Goal: Information Seeking & Learning: Learn about a topic

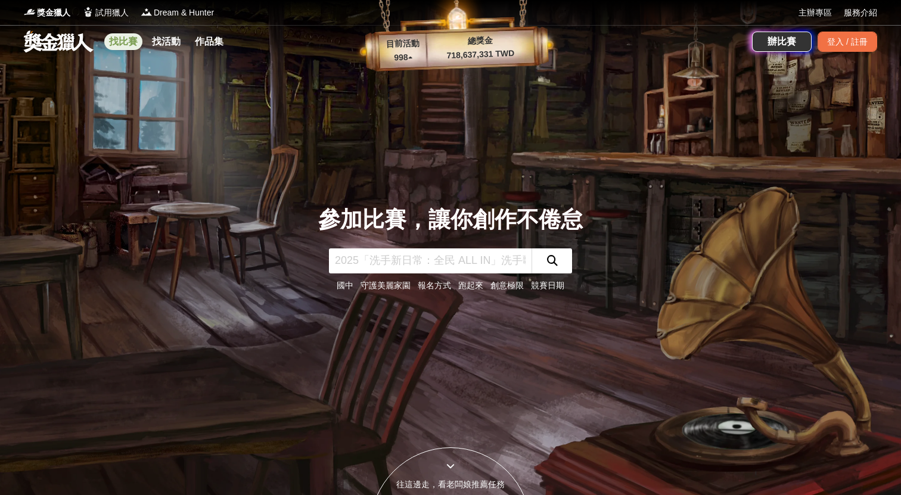
click at [129, 41] on link "找比賽" at bounding box center [123, 41] width 38 height 17
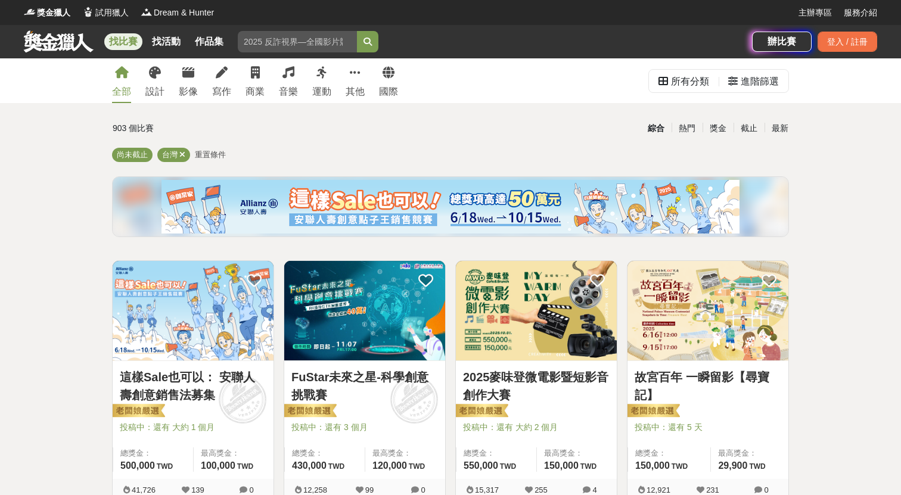
click at [503, 388] on link "2025麥味登微電影暨短影音創作大賽" at bounding box center [536, 386] width 147 height 36
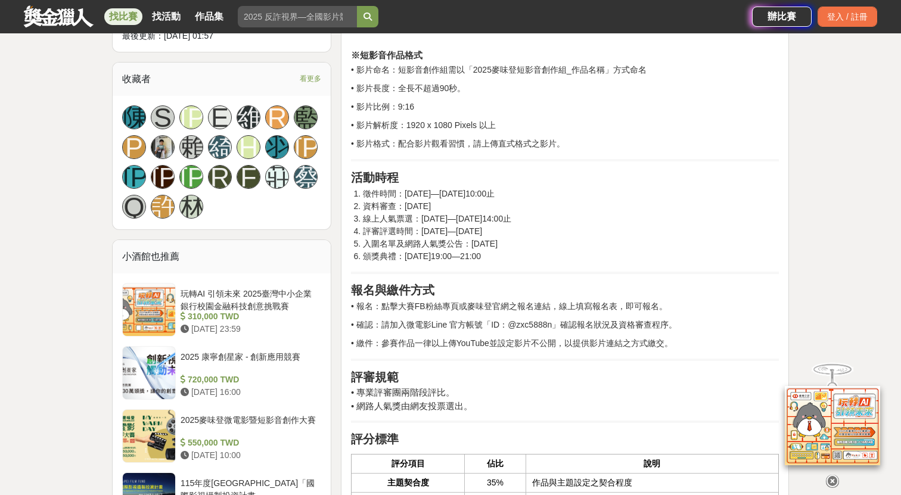
scroll to position [778, 0]
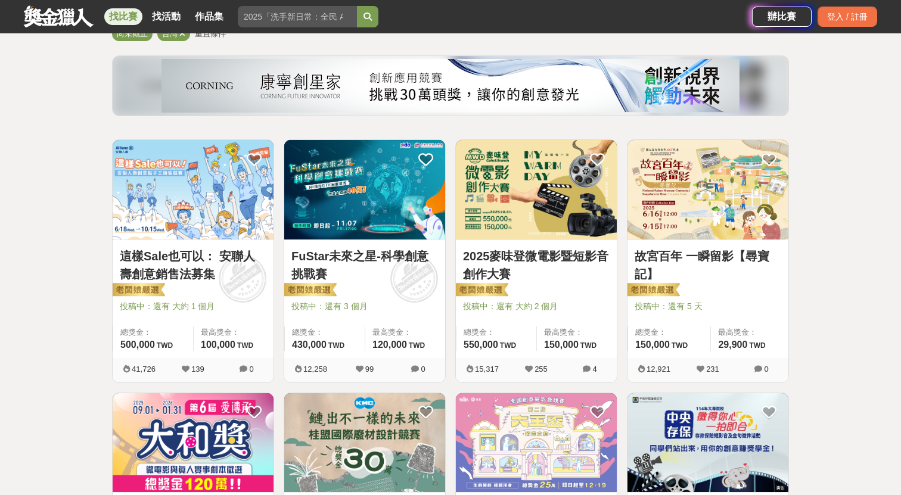
scroll to position [123, 0]
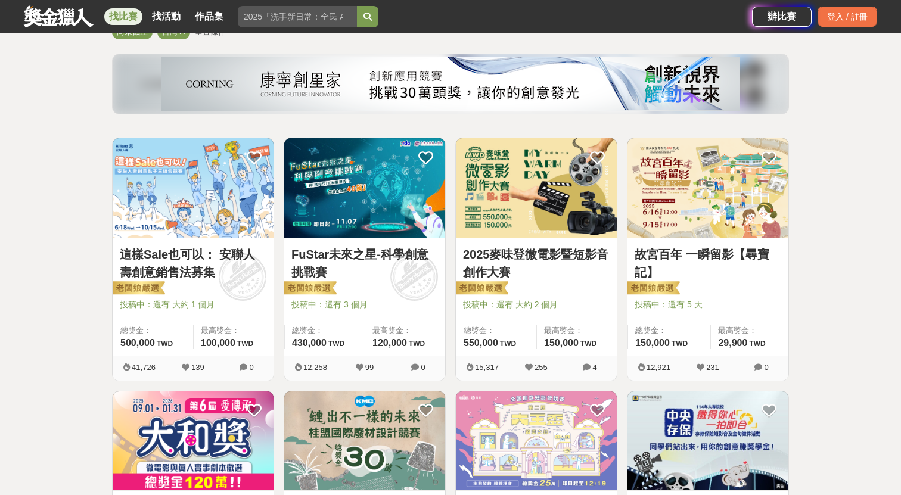
click at [209, 254] on link "這樣Sale也可以： 安聯人壽創意銷售法募集" at bounding box center [193, 263] width 147 height 36
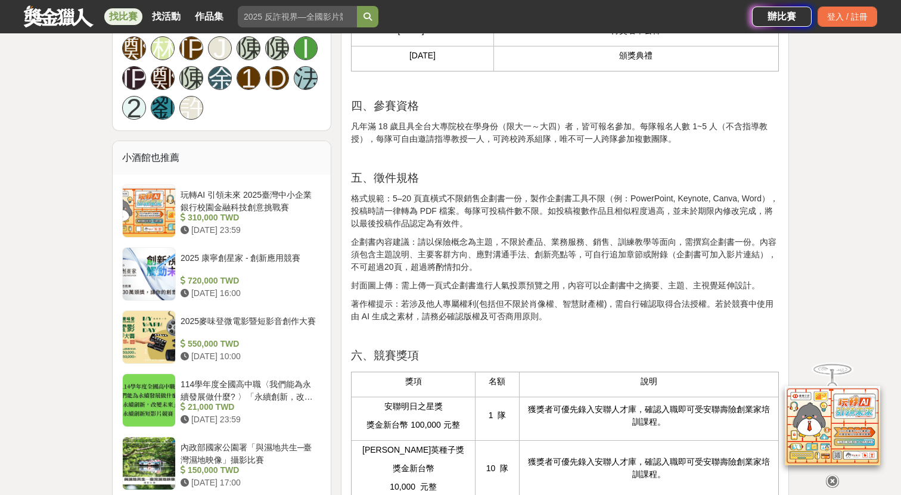
scroll to position [861, 0]
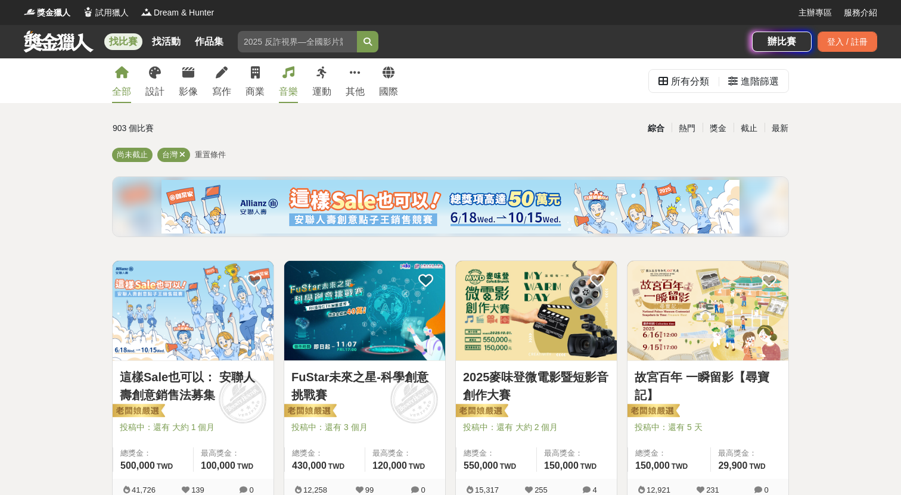
click at [294, 80] on link "音樂" at bounding box center [288, 80] width 19 height 45
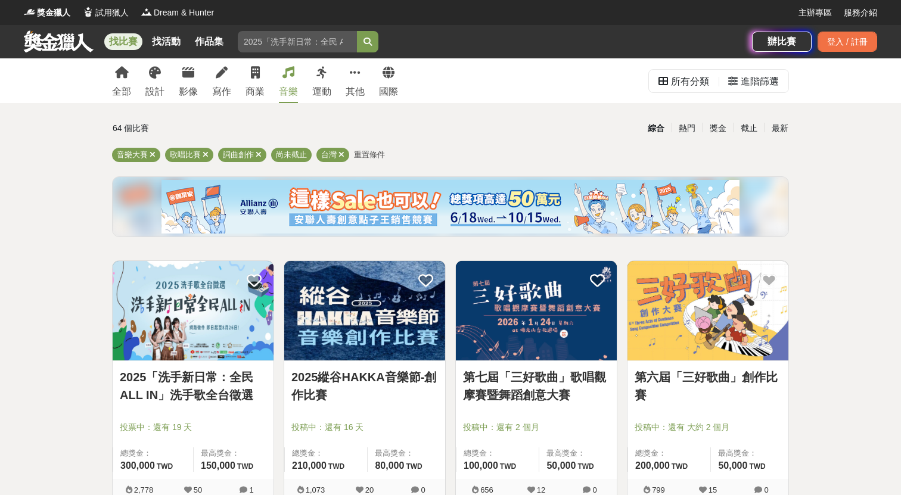
click at [204, 391] on link "2025「洗手新日常：全民 ALL IN」洗手歌全台徵選" at bounding box center [193, 386] width 147 height 36
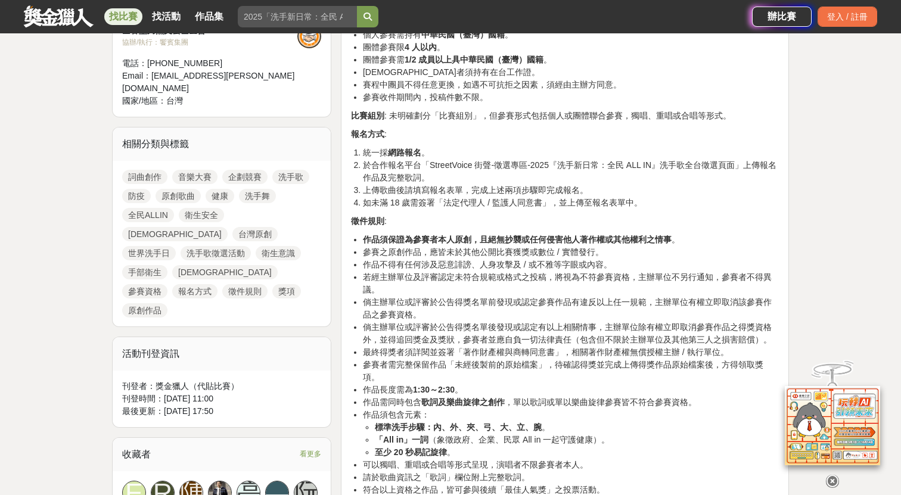
scroll to position [496, 0]
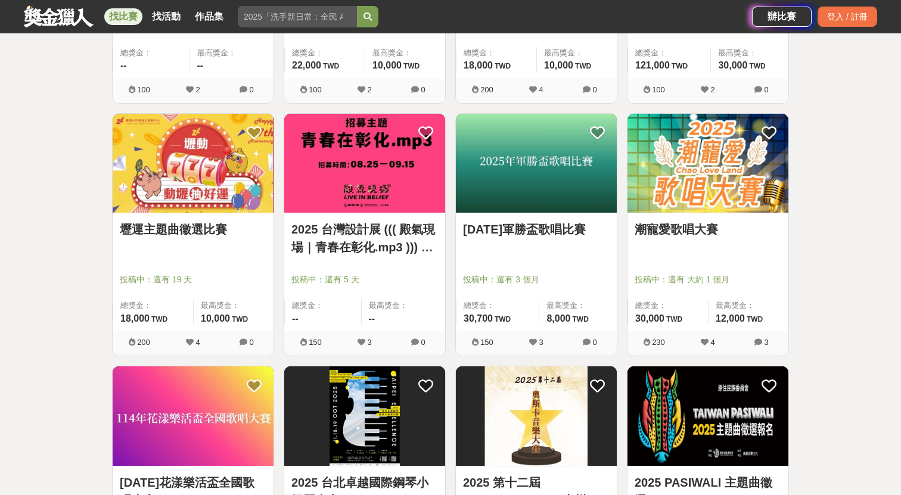
scroll to position [1160, 0]
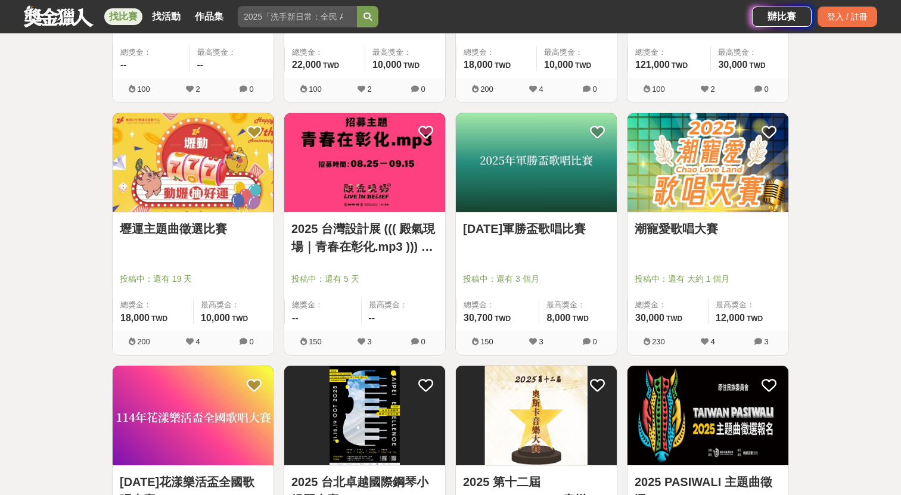
click at [220, 222] on link "壢運主題曲徵選比賽" at bounding box center [193, 229] width 147 height 18
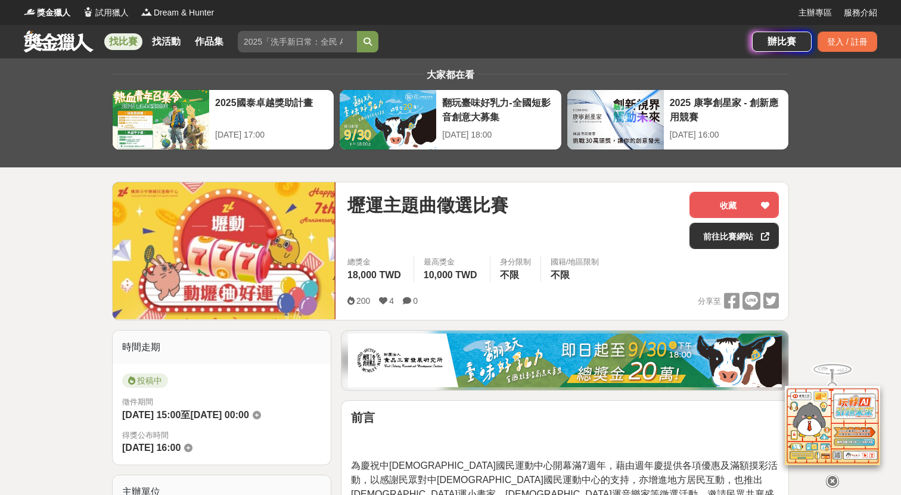
scroll to position [7, 0]
